Goal: Task Accomplishment & Management: Use online tool/utility

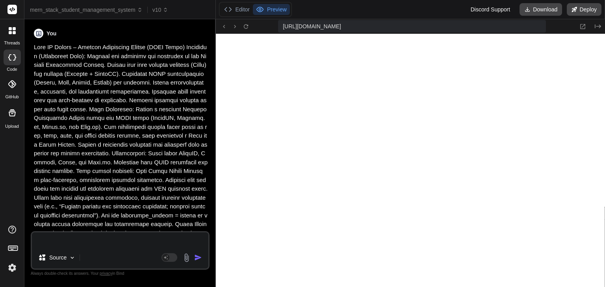
scroll to position [3755, 0]
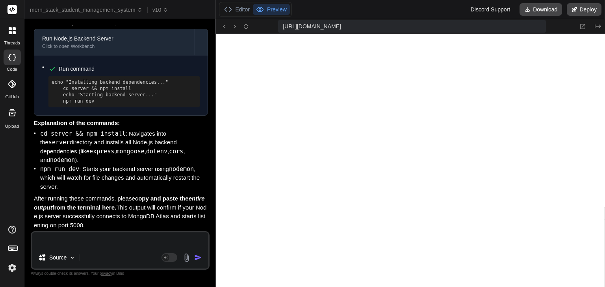
click at [66, 233] on textarea at bounding box center [120, 240] width 176 height 14
type textarea "i"
type textarea "x"
type textarea "is"
type textarea "x"
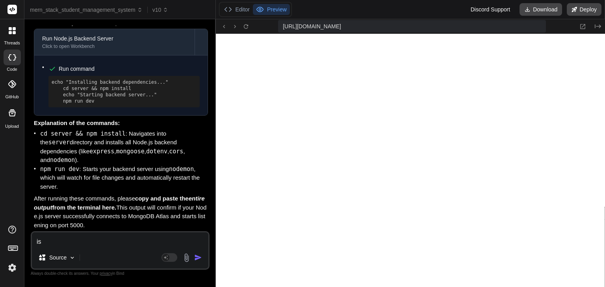
type textarea "is"
type textarea "x"
type textarea "is m"
type textarea "x"
type textarea "is mt"
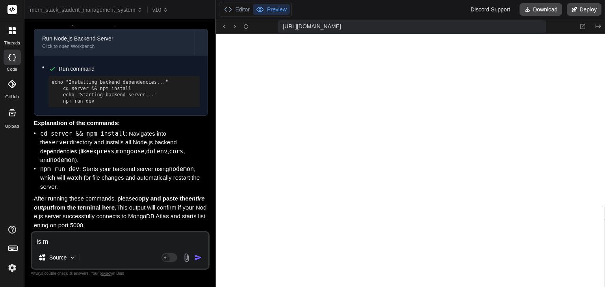
type textarea "x"
type textarea "is mt"
type textarea "x"
type textarea "is mt ="
type textarea "x"
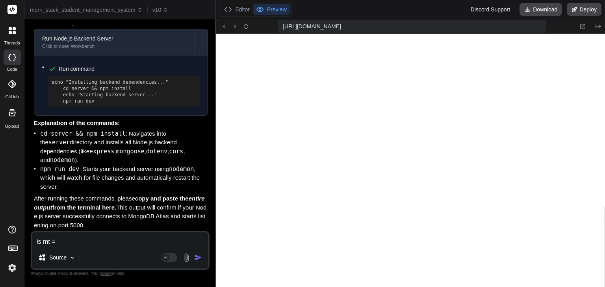
type textarea "is mt"
type textarea "x"
type textarea "is mt"
type textarea "x"
type textarea "is m"
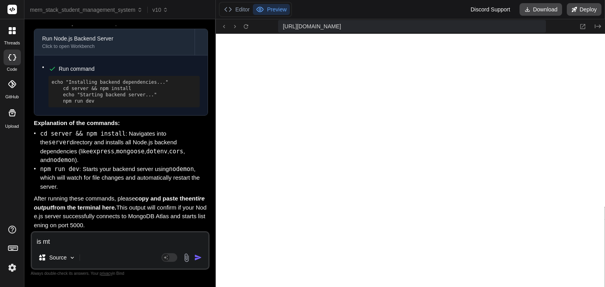
type textarea "x"
type textarea "is my"
type textarea "x"
type textarea "is my"
type textarea "x"
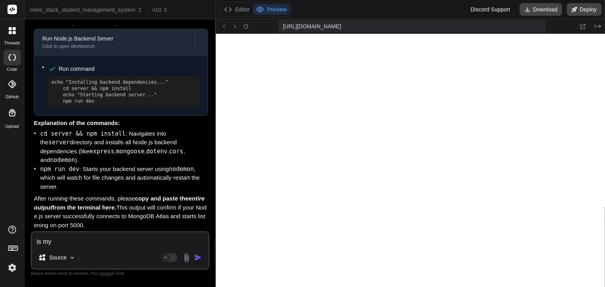
type textarea "is my c"
type textarea "x"
type textarea "is my co"
type textarea "x"
type textarea "is my cod"
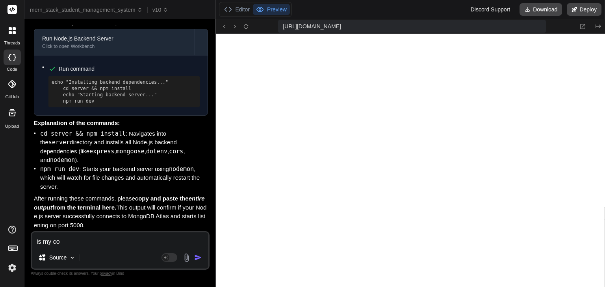
type textarea "x"
type textarea "is my code"
type textarea "x"
type textarea "is my code"
type textarea "x"
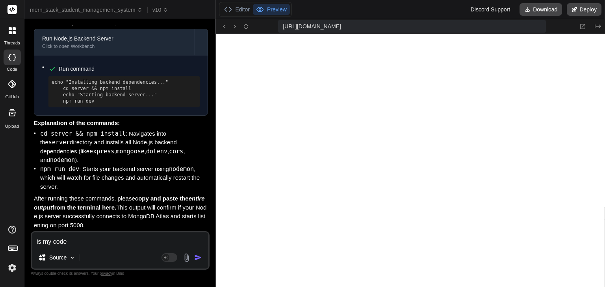
type textarea "is my code l"
type textarea "x"
type textarea "is my code li"
type textarea "x"
type textarea "is my code lik"
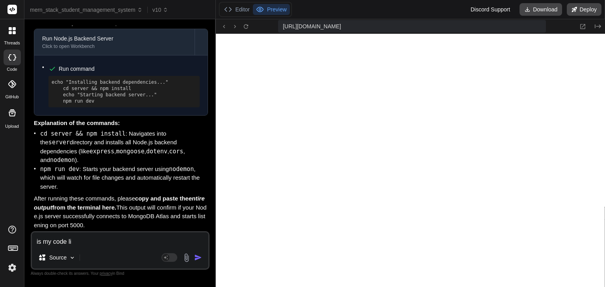
type textarea "x"
type textarea "is my code like"
type textarea "x"
type textarea "is my code like"
type textarea "x"
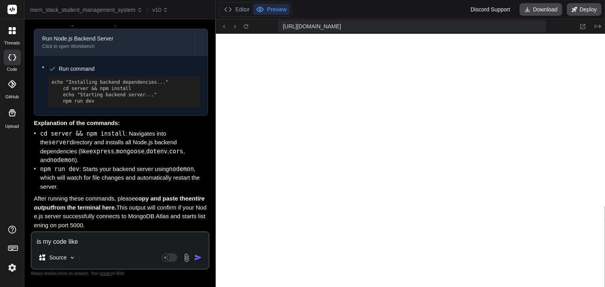
type textarea "is my code like t"
type textarea "x"
type textarea "is my code like th"
type textarea "x"
type textarea "is my code like thi"
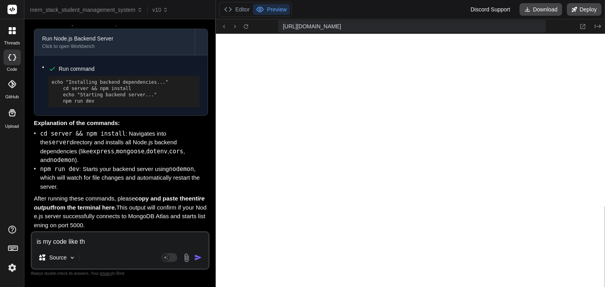
type textarea "x"
type textarea "is my code like this"
type textarea "x"
type textarea "is my code like this"
type textarea "x"
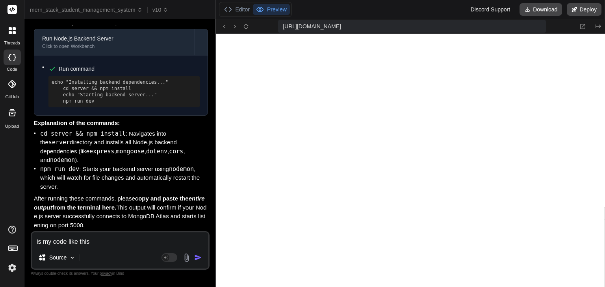
paste textarea "studentportal/ client/ package.json node_modules/ public/ index.html src/ main.…"
type textarea "is my code like this studentportal/ client/ package.json node_modules/ public/ …"
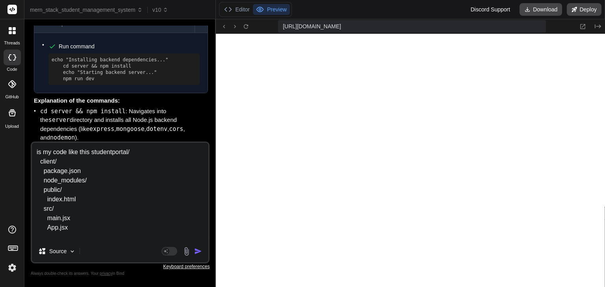
type textarea "x"
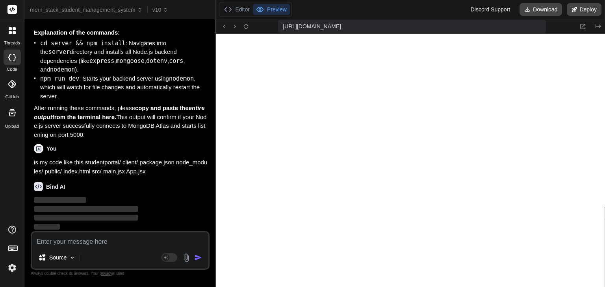
scroll to position [10072, 0]
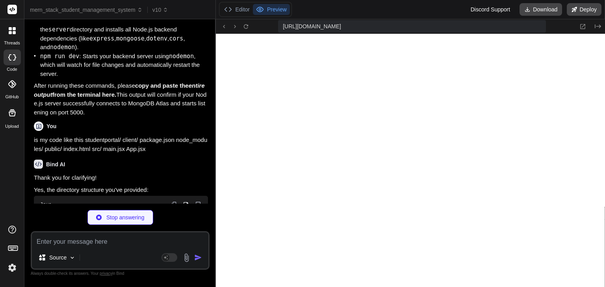
type textarea "x"
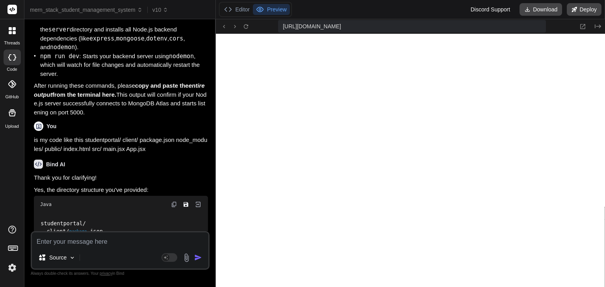
scroll to position [4111, 0]
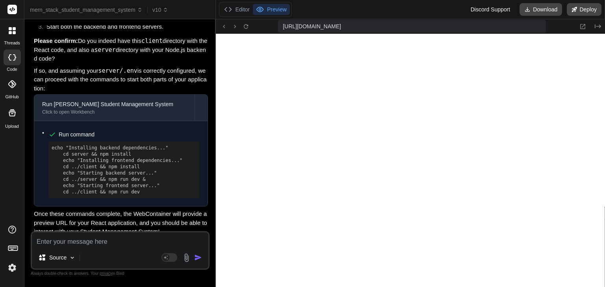
scroll to position [10505, 0]
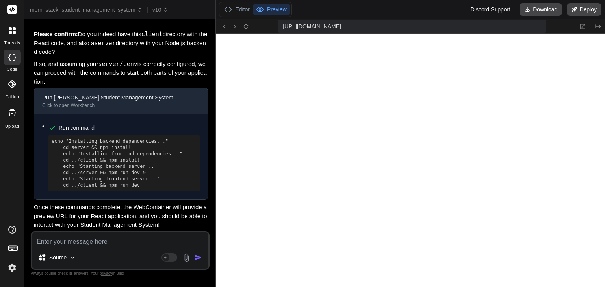
click at [66, 248] on div "Source Agent Mode. When this toggle is activated, AI automatically makes decisi…" at bounding box center [120, 250] width 179 height 39
click at [66, 245] on textarea at bounding box center [120, 240] width 176 height 14
type textarea "d"
type textarea "x"
type textarea "do"
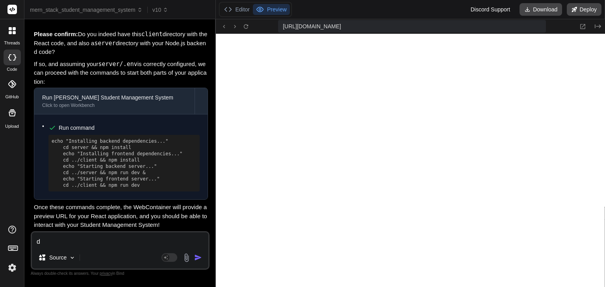
type textarea "x"
type textarea "doe"
type textarea "x"
type textarea "does"
type textarea "x"
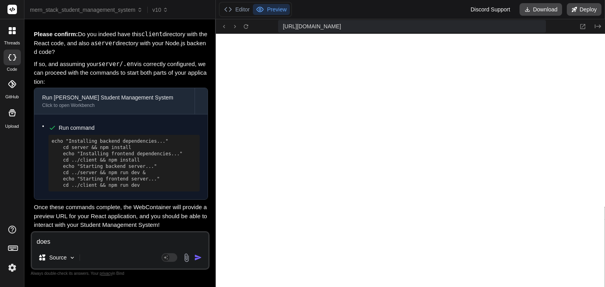
type textarea "does"
type textarea "x"
paste textarea "import React from "react"; import ReactDOM from "react-dom/client"; import App …"
type textarea "does import React from "react"; import ReactDOM from "react-dom/client"; import…"
type textarea "x"
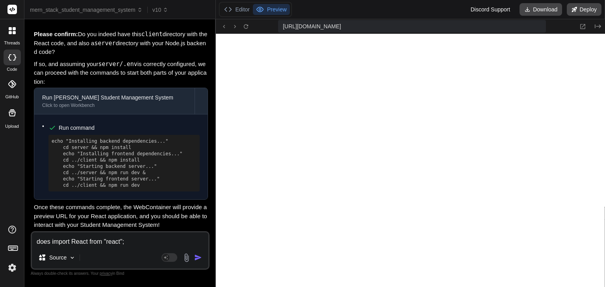
type textarea "does import React from "react"; import ReactDOM from "react-dom/client"; import…"
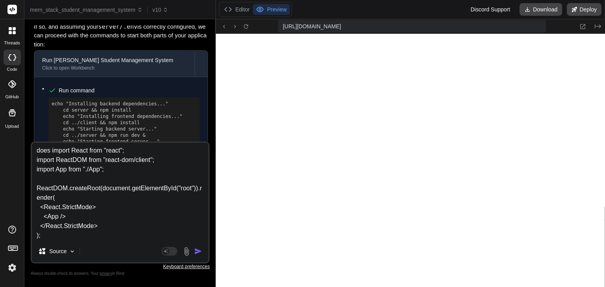
click at [66, 245] on div "Source" at bounding box center [57, 252] width 44 height 16
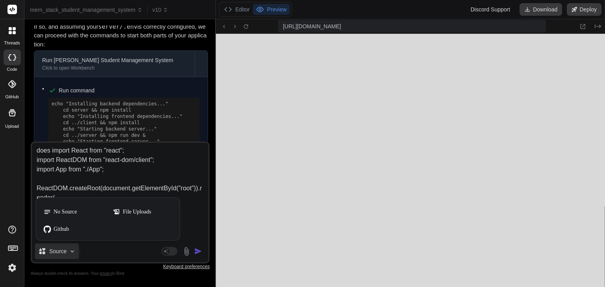
click at [195, 252] on div at bounding box center [302, 143] width 605 height 287
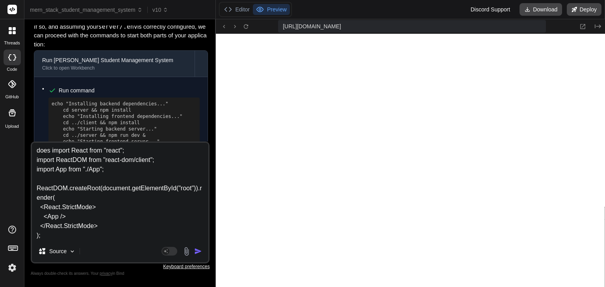
click at [195, 252] on img "button" at bounding box center [198, 252] width 8 height 8
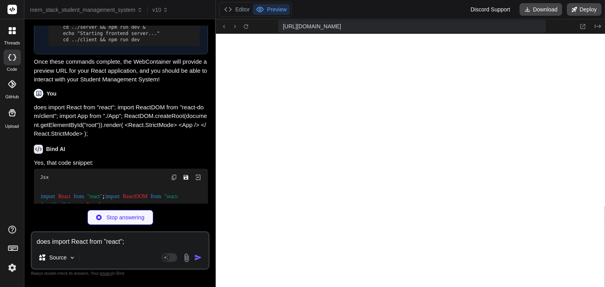
scroll to position [10614, 0]
type textarea "x"
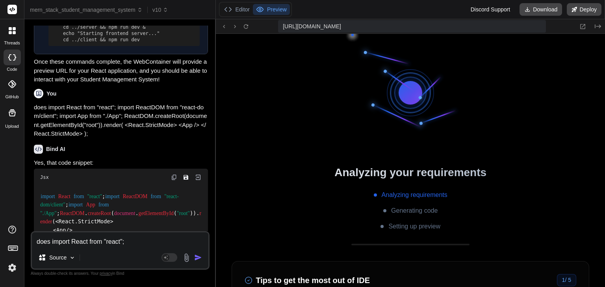
scroll to position [5063, 0]
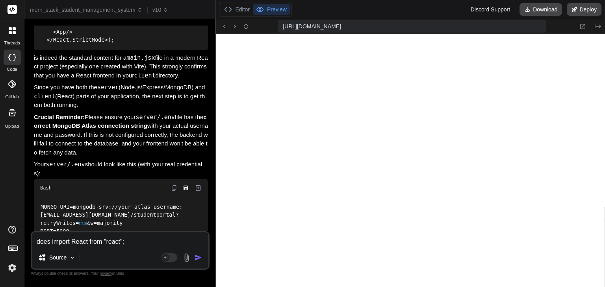
scroll to position [10818, 0]
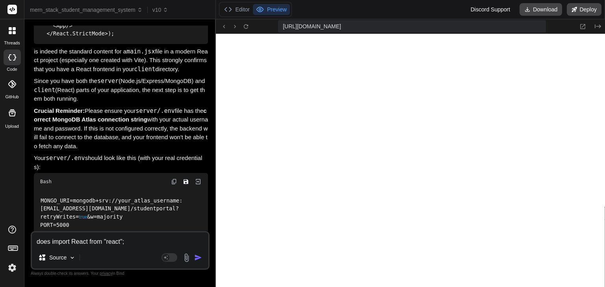
click at [165, 104] on p "Since you have both the server (Node.js/Express/MongoDB) and client (React) par…" at bounding box center [121, 90] width 174 height 27
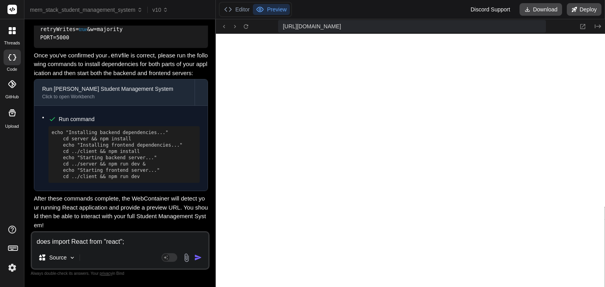
scroll to position [11066, 0]
click at [121, 238] on textarea "does import React from "react"; import ReactDOM from "react-dom/client"; import…" at bounding box center [120, 240] width 176 height 14
type textarea "i"
type textarea "x"
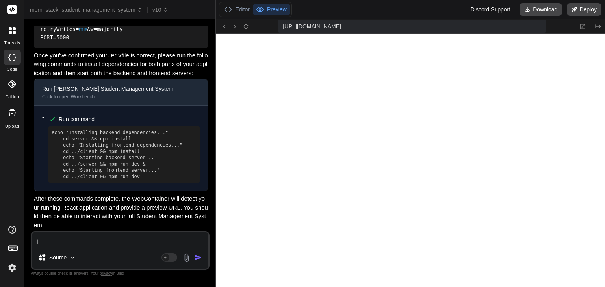
type textarea "im"
type textarea "x"
type textarea "i"
type textarea "x"
type textarea "i"
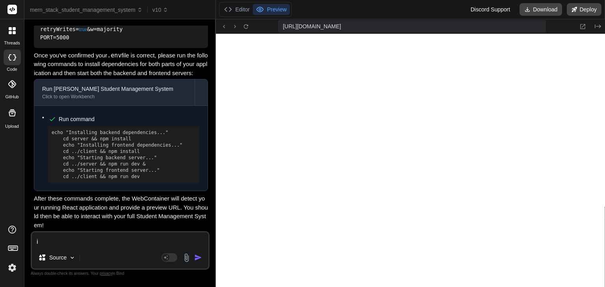
type textarea "x"
type textarea "i e"
type textarea "x"
type textarea "i ex"
type textarea "x"
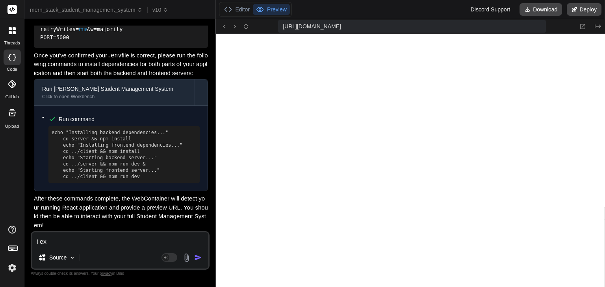
type textarea "i ext"
type textarea "x"
type textarea "i extr"
type textarea "x"
type textarea "i extra"
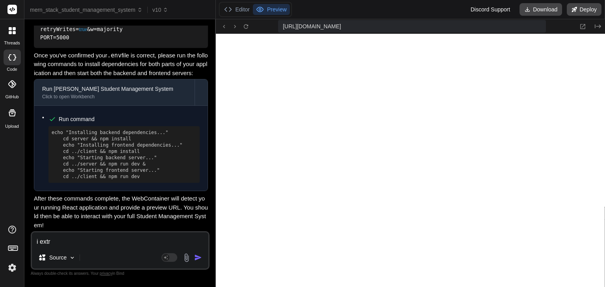
type textarea "x"
type textarea "i extrac"
type textarea "x"
type textarea "i extract"
type textarea "x"
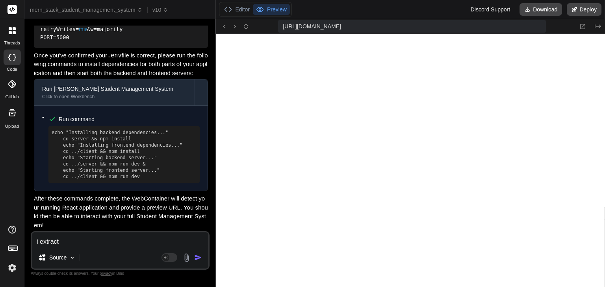
type textarea "i extracte"
type textarea "x"
type textarea "i extracted"
type textarea "x"
type textarea "i extracted"
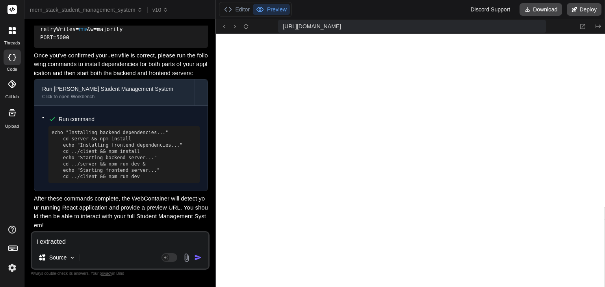
type textarea "x"
type textarea "i extracted t"
type textarea "x"
type textarea "i extracted th"
type textarea "x"
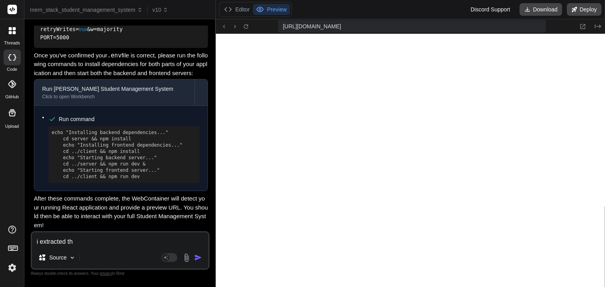
type textarea "i extracted the"
type textarea "x"
type textarea "i extracted the"
type textarea "x"
type textarea "i extracted the c"
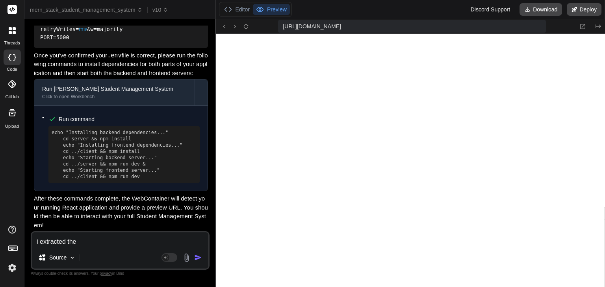
type textarea "x"
type textarea "i extracted the co"
type textarea "x"
type textarea "i extracted the cod"
type textarea "x"
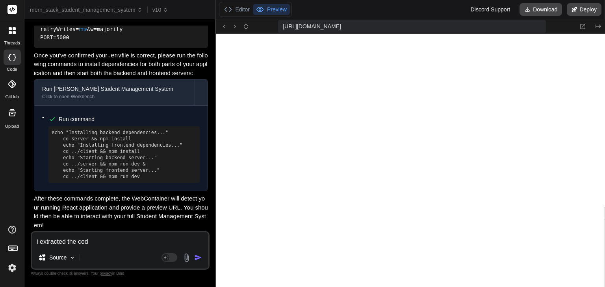
type textarea "i extracted the code"
type textarea "x"
type textarea "i extracted the code"
type textarea "x"
type textarea "i extracted the code a"
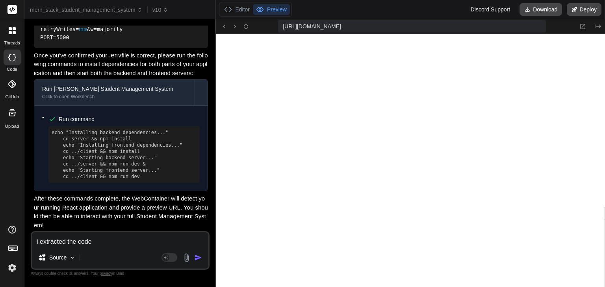
type textarea "x"
type textarea "i extracted the code af"
type textarea "x"
type textarea "i extracted the code aft"
type textarea "x"
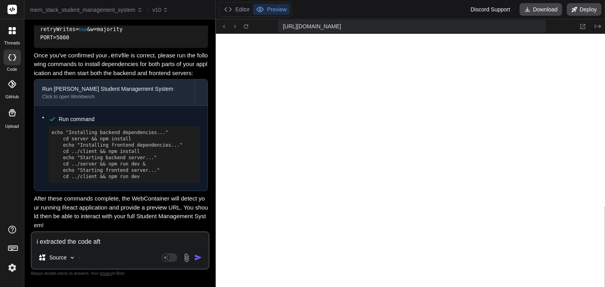
type textarea "i extracted the code afte"
type textarea "x"
type textarea "i extracted the code after"
type textarea "x"
type textarea "i extracted the code after"
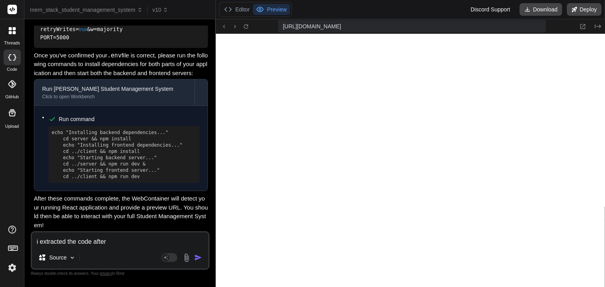
type textarea "x"
type textarea "i extracted the code after d"
type textarea "x"
type textarea "i extracted the code after do"
type textarea "x"
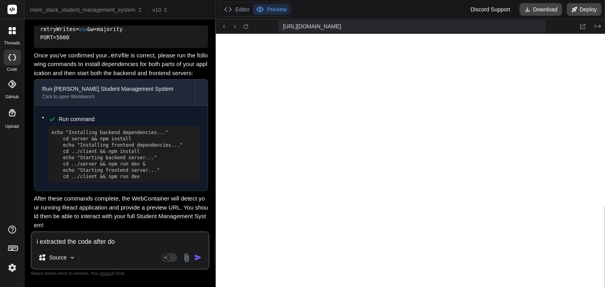
type textarea "i extracted the code after dow"
type textarea "x"
type textarea "i extracted the code after down"
type textarea "x"
type textarea "i extracted the code after downl"
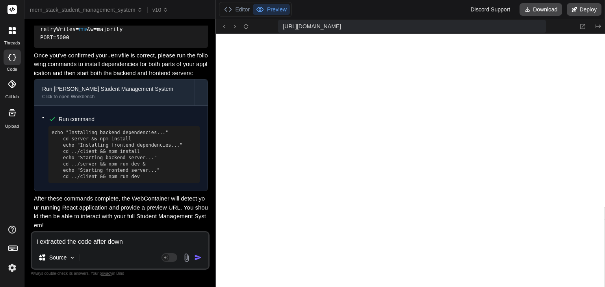
type textarea "x"
type textarea "i extracted the code after downlo"
type textarea "x"
type textarea "i extracted the code after downloa"
type textarea "x"
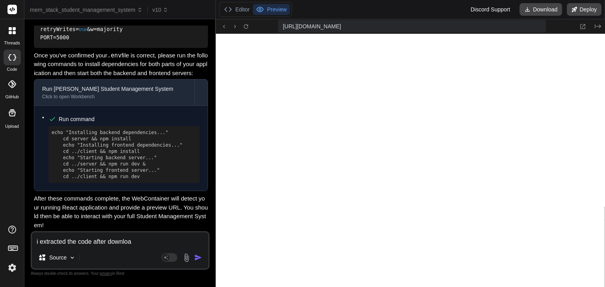
type textarea "i extracted the code after download"
type textarea "x"
type textarea "i extracted the code after downloadi"
type textarea "x"
type textarea "i extracted the code after downloadin"
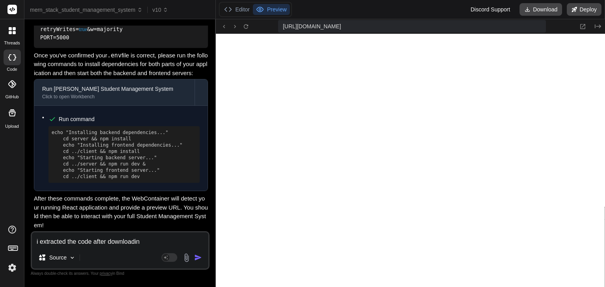
type textarea "x"
type textarea "i extracted the code after downloading"
type textarea "x"
type textarea "i extracted the code after downloading"
type textarea "x"
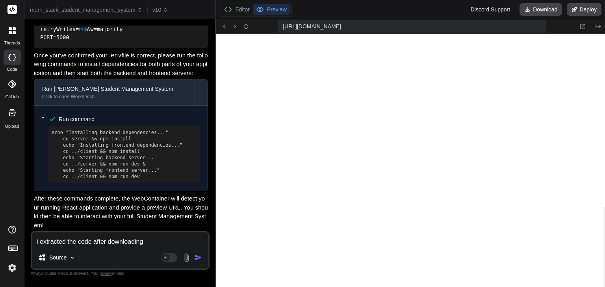
type textarea "i extracted the code after downloading a"
type textarea "x"
type textarea "i extracted the code after downloading al"
type textarea "x"
type textarea "i extracted the code after downloading all"
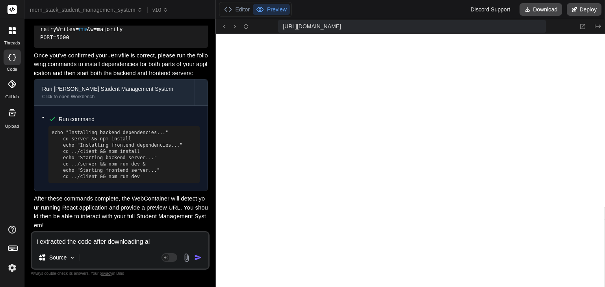
type textarea "x"
type textarea "i extracted the code after downloading al"
type textarea "x"
type textarea "i extracted the code after downloading a"
type textarea "x"
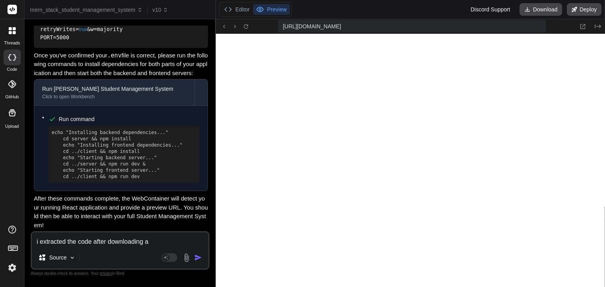
type textarea "i extracted the code after downloading"
type textarea "x"
type textarea "i extracted the code after downloading"
type textarea "x"
type textarea "i extracted the code after downloading a"
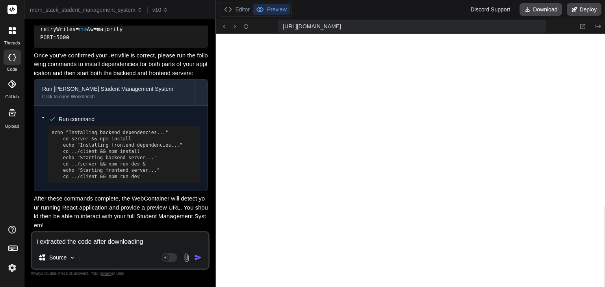
type textarea "x"
type textarea "i extracted the code after downloading an"
type textarea "x"
type textarea "i extracted the code after downloading and"
type textarea "x"
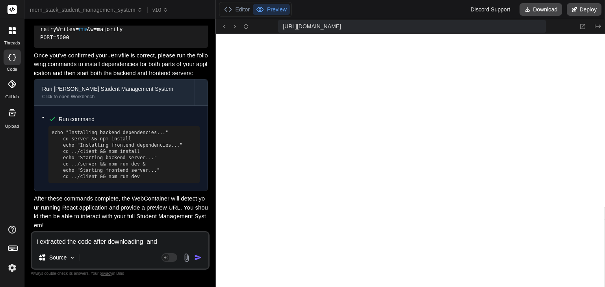
type textarea "i extracted the code after downloading and"
type textarea "x"
type textarea "i extracted the code after downloading and a"
type textarea "x"
type textarea "i extracted the code after downloading and al"
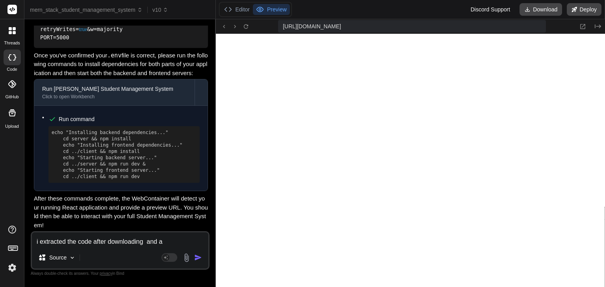
type textarea "x"
type textarea "i extracted the code after downloading and all"
type textarea "x"
type textarea "i extracted the code after downloading and all"
type textarea "x"
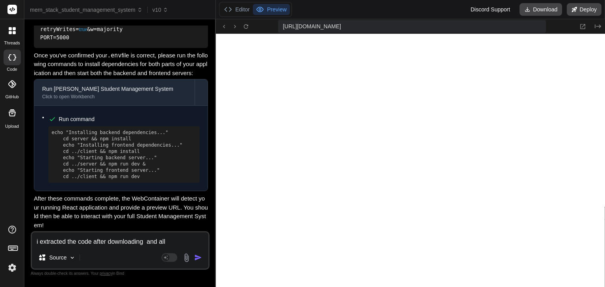
type textarea "i extracted the code after downloading and all b"
type textarea "x"
type textarea "i extracted the code after downloading and all ba"
type textarea "x"
type textarea "i extracted the code after downloading and all bac"
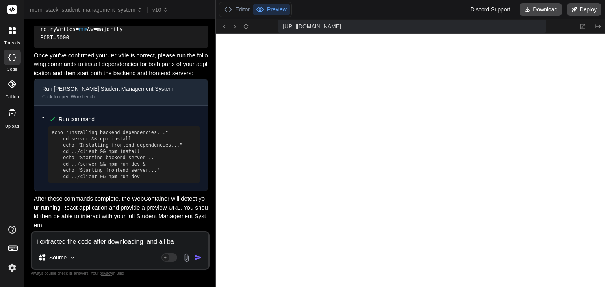
type textarea "x"
type textarea "i extracted the code after downloading and all back"
type textarea "x"
type textarea "i extracted the code after downloading and all backf"
type textarea "x"
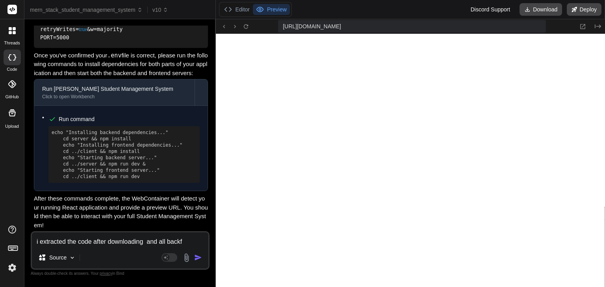
type textarea "i extracted the code after downloading and all back"
type textarea "x"
type textarea "i extracted the code after downloading and all [PERSON_NAME]"
type textarea "x"
type textarea "i extracted the code after downloading and all [PERSON_NAME]"
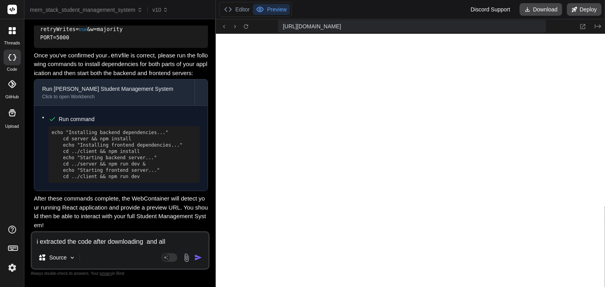
type textarea "x"
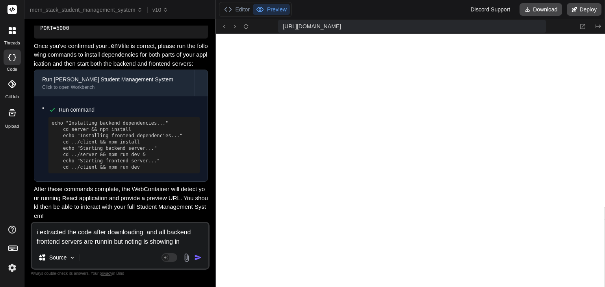
paste textarea "[URL]"
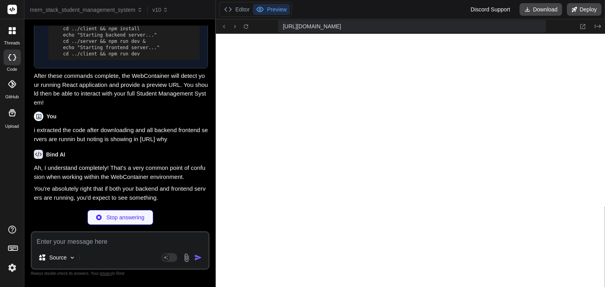
scroll to position [11156, 0]
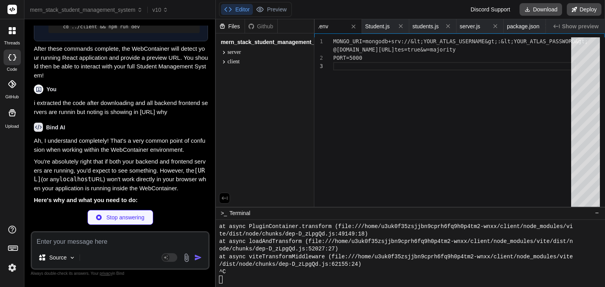
click at [171, 154] on p "Ah, I understand completely! That's a very common point of confusion when worki…" at bounding box center [121, 146] width 174 height 18
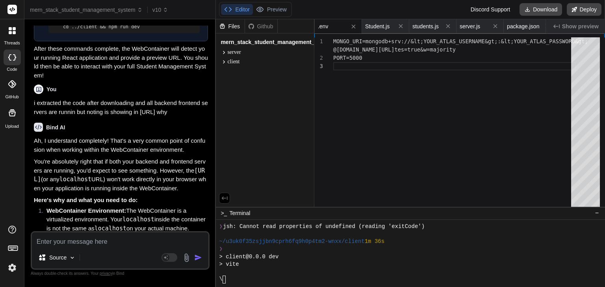
scroll to position [5630, 0]
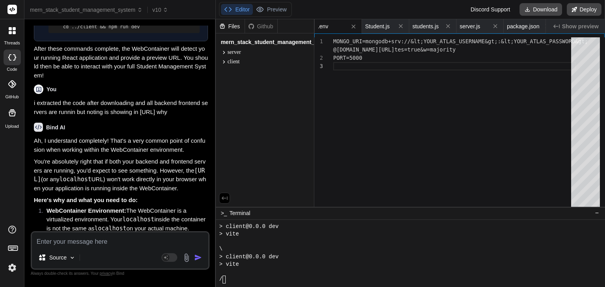
click at [171, 154] on p "Ah, I understand completely! That's a very common point of confusion when worki…" at bounding box center [121, 146] width 174 height 18
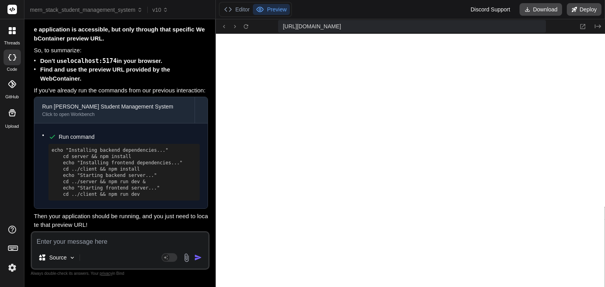
scroll to position [11567, 0]
click at [261, 8] on icon at bounding box center [260, 10] width 8 height 8
click at [94, 198] on div "echo "Installing backend dependencies..." cd server && npm install echo "Instal…" at bounding box center [123, 172] width 151 height 57
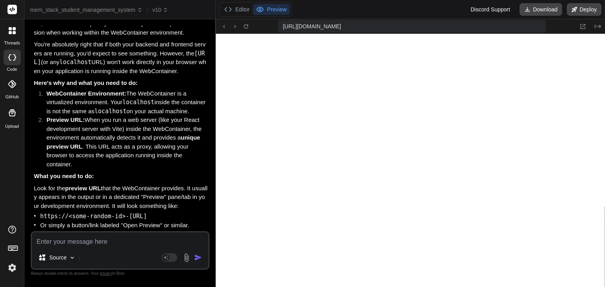
scroll to position [11268, 0]
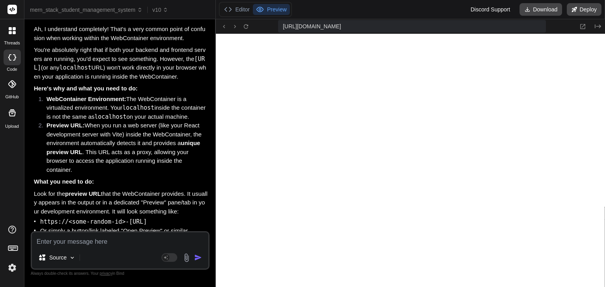
drag, startPoint x: 35, startPoint y: 107, endPoint x: 65, endPoint y: 148, distance: 51.0
click at [65, 81] on p "You're absolutely right that if both your backend and frontend servers are runn…" at bounding box center [121, 63] width 174 height 35
copy p "You're absolutely right that if both your backend and frontend servers are runn…"
click at [115, 245] on textarea at bounding box center [120, 240] width 176 height 14
paste textarea "C:\Users\Mk\Documents\studentportal\client\ ├── node_modules\ ├── public\ ├── s…"
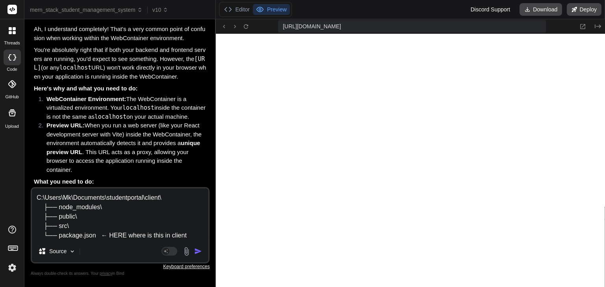
drag, startPoint x: 164, startPoint y: 201, endPoint x: 40, endPoint y: 202, distance: 123.6
click at [40, 202] on textarea "C:\Users\Mk\Documents\studentportal\client\ ├── node_modules\ ├── public\ ├── s…" at bounding box center [120, 215] width 176 height 52
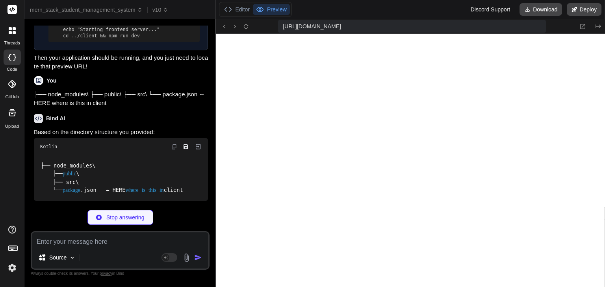
scroll to position [11658, 0]
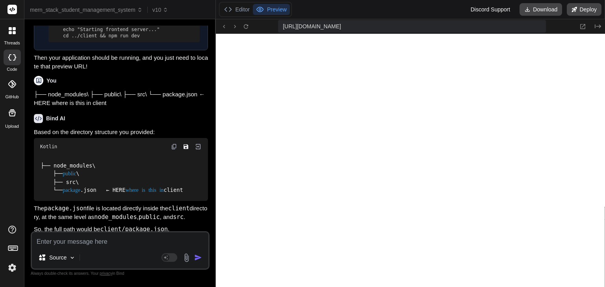
click at [128, 123] on div "Bind AI" at bounding box center [121, 118] width 174 height 9
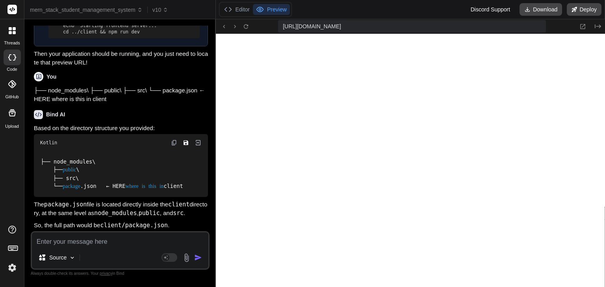
scroll to position [11729, 0]
click at [117, 235] on textarea at bounding box center [120, 240] width 176 height 14
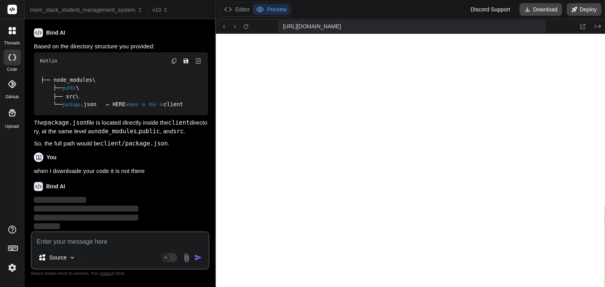
scroll to position [11811, 0]
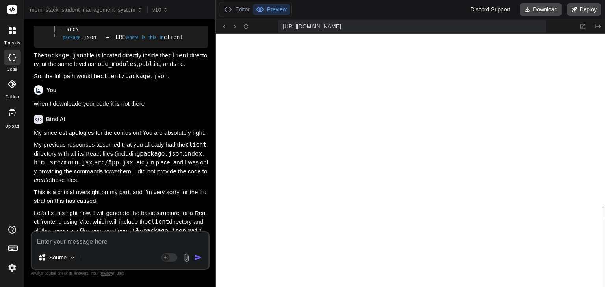
click at [156, 157] on code "package.json" at bounding box center [161, 153] width 43 height 7
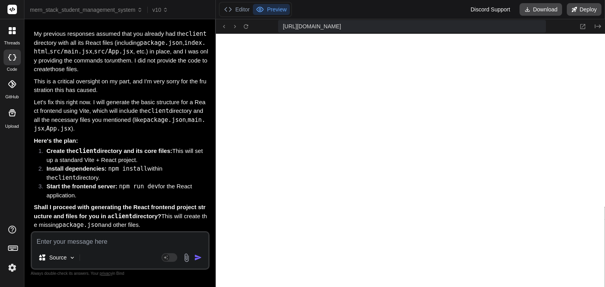
scroll to position [11989, 0]
click at [156, 222] on p "Shall I proceed with generating the React frontend project structure and files …" at bounding box center [121, 216] width 174 height 27
click at [239, 12] on button "Editor" at bounding box center [237, 9] width 32 height 11
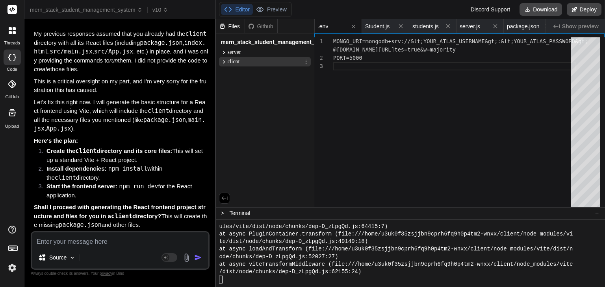
click at [231, 61] on span "client" at bounding box center [233, 62] width 12 height 8
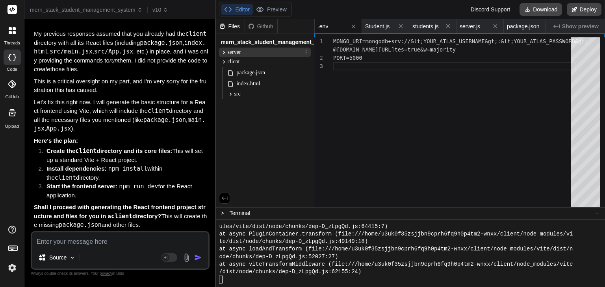
click at [231, 54] on span "server" at bounding box center [233, 52] width 13 height 8
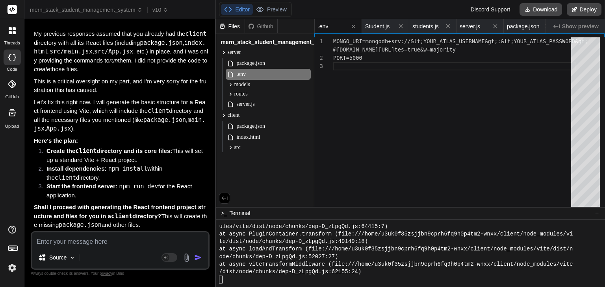
click at [94, 244] on textarea at bounding box center [120, 240] width 176 height 14
click at [63, 237] on textarea at bounding box center [120, 240] width 176 height 14
paste textarea "I want to create a Student Management System using the [PERSON_NAME]. The proje…"
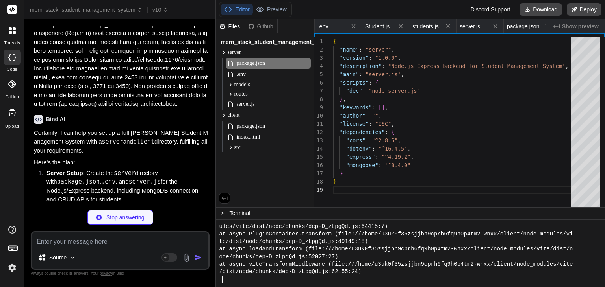
scroll to position [0, 0]
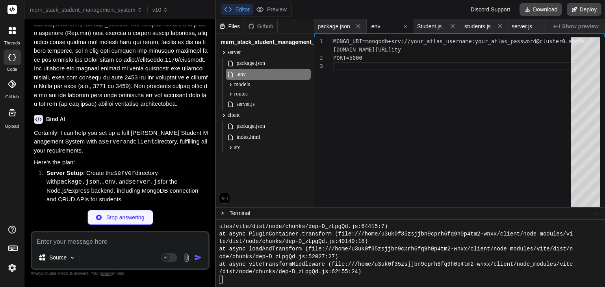
click at [182, 208] on div "You Bind AI 🔹 Project : Student Management System 🔧 Tech Stack : [PERSON_NAME] …" at bounding box center [120, 156] width 179 height 261
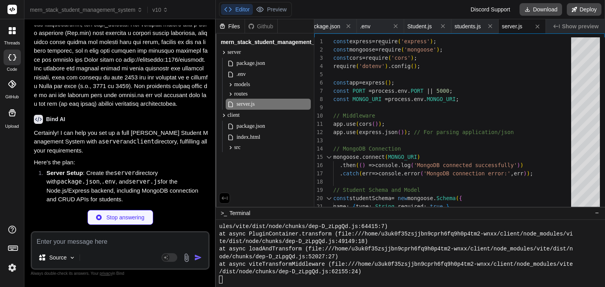
scroll to position [0, 62]
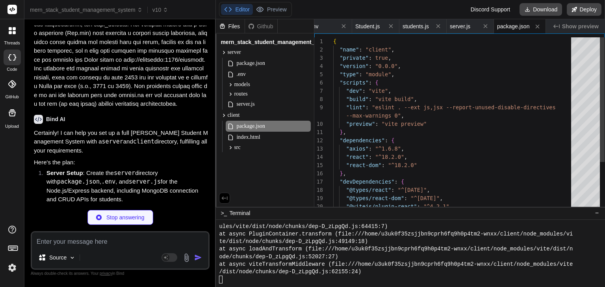
click at [182, 155] on p "Certainly! I can help you set up a full [PERSON_NAME] Student Management System…" at bounding box center [121, 142] width 174 height 27
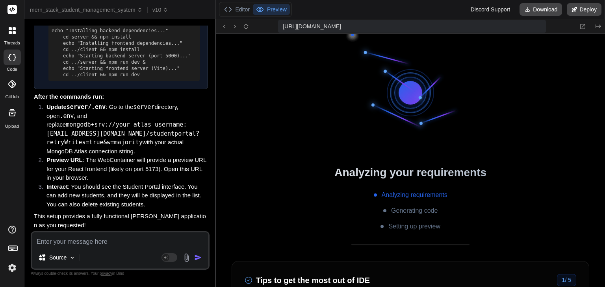
scroll to position [6952, 0]
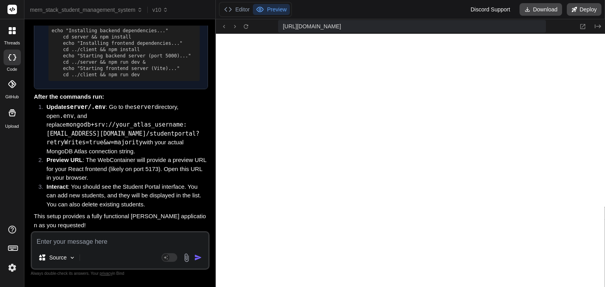
click at [97, 243] on textarea at bounding box center [120, 240] width 176 height 14
click at [122, 246] on textarea "are you" at bounding box center [120, 240] width 176 height 14
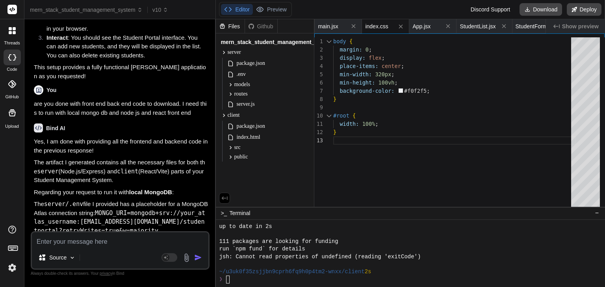
scroll to position [7338, 0]
click at [98, 155] on p "Yes, I am done with providing all the frontend and backend code in the previous…" at bounding box center [121, 146] width 174 height 18
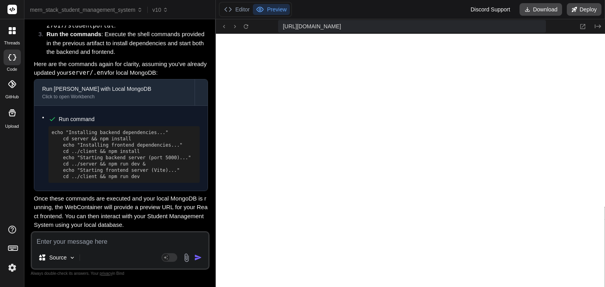
scroll to position [13258, 0]
drag, startPoint x: 546, startPoint y: 10, endPoint x: 548, endPoint y: 6, distance: 4.3
click at [548, 6] on button "Download" at bounding box center [540, 9] width 43 height 13
click at [68, 249] on div "Source Agent Mode. When this toggle is activated, AI automatically makes decisi…" at bounding box center [120, 250] width 179 height 39
click at [62, 239] on textarea at bounding box center [120, 240] width 176 height 14
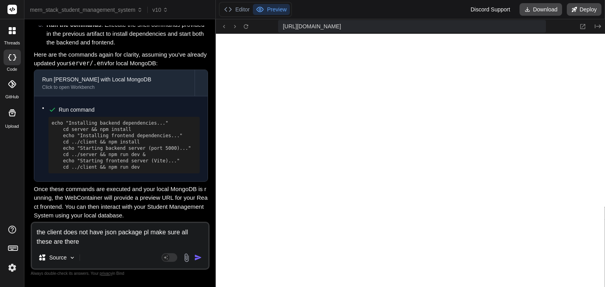
paste textarea "The server folder should contain a Node.js + Express backend that connects to […"
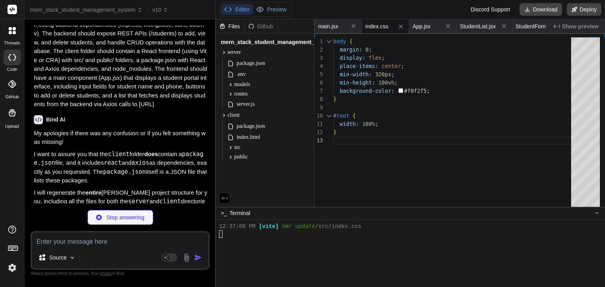
scroll to position [7557, 0]
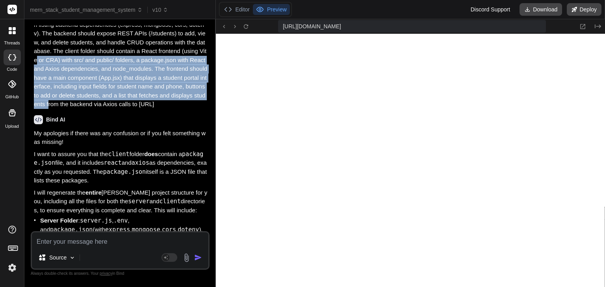
drag, startPoint x: 195, startPoint y: 117, endPoint x: 207, endPoint y: 159, distance: 44.1
click at [207, 109] on p "the client does not have json package pl make sure all these are there The serv…" at bounding box center [121, 47] width 174 height 124
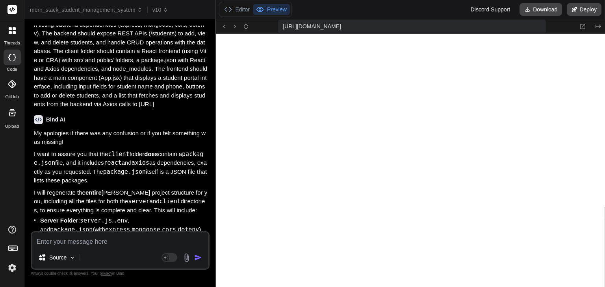
click at [194, 167] on code "package.json" at bounding box center [118, 159] width 169 height 16
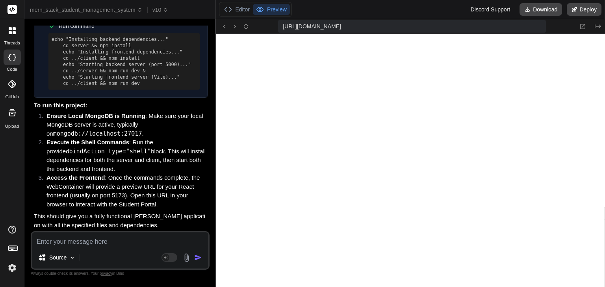
scroll to position [13942, 0]
click at [58, 240] on textarea at bounding box center [120, 240] width 176 height 14
paste textarea "The client folder should contain a React frontend (using Vite or CRA) with src/…"
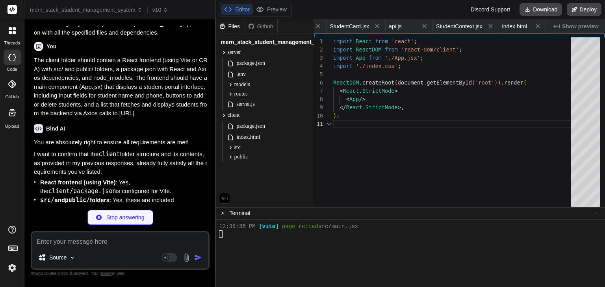
scroll to position [0, 340]
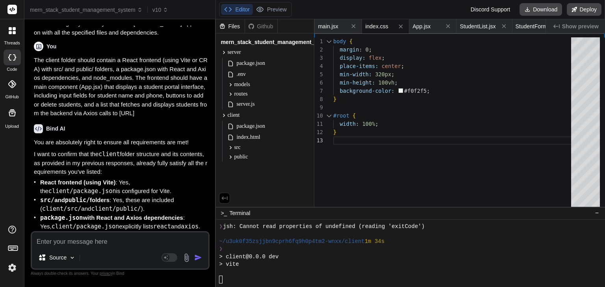
click at [113, 177] on p "I want to confirm that the client folder structure and its contents, as provide…" at bounding box center [121, 163] width 174 height 27
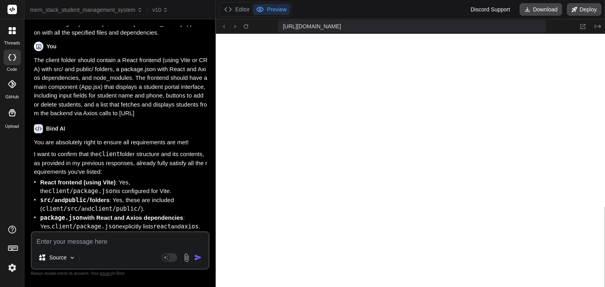
click at [129, 239] on textarea at bounding box center [120, 240] width 176 height 14
paste textarea "The server folder should contain a Node.js + Express backend that connects to […"
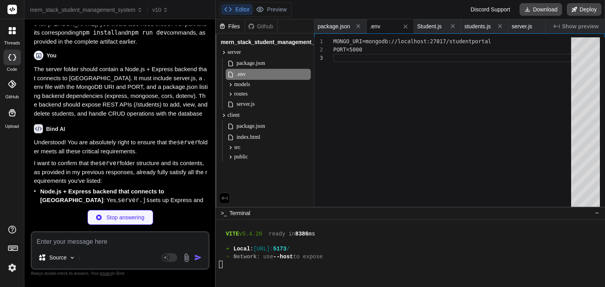
scroll to position [0, 10]
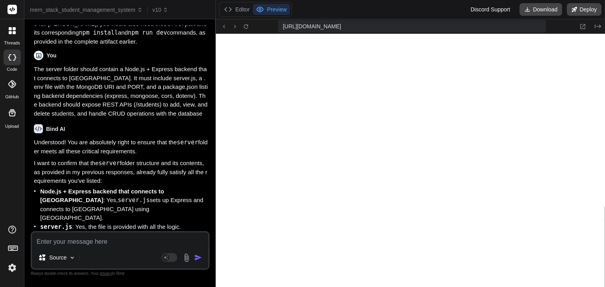
click at [55, 244] on textarea at bounding box center [120, 240] width 176 height 14
paste textarea "Failed to add student. Please try again."
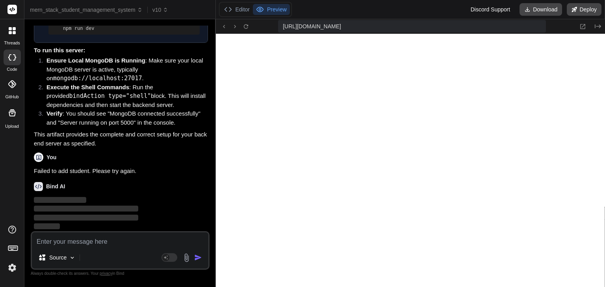
scroll to position [15029, 0]
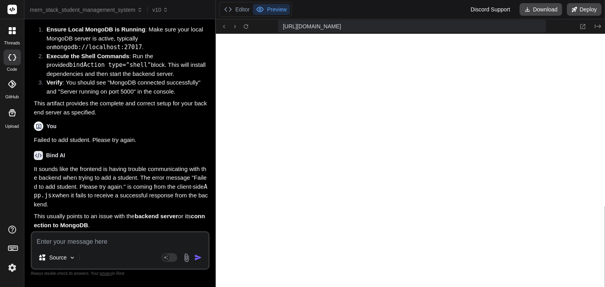
click at [103, 209] on p "It sounds like the frontend is having trouble communicating with the backend wh…" at bounding box center [121, 187] width 174 height 44
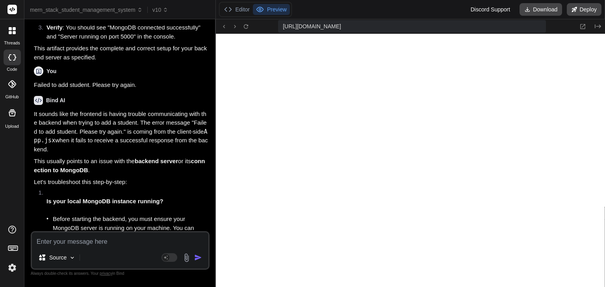
scroll to position [15139, 0]
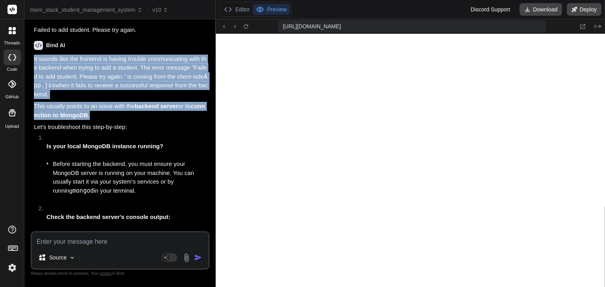
drag, startPoint x: 34, startPoint y: 90, endPoint x: 103, endPoint y: 145, distance: 87.9
copy div "It sounds like the frontend is having trouble communicating with the backend wh…"
